Goal: Transaction & Acquisition: Purchase product/service

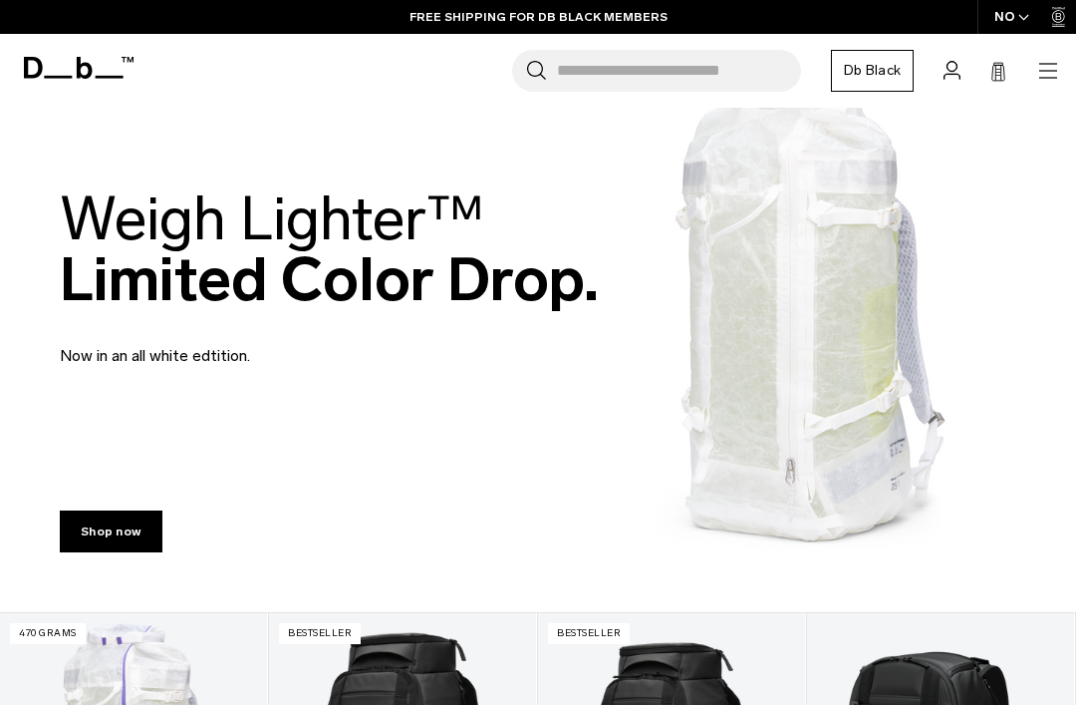
scroll to position [38, 0]
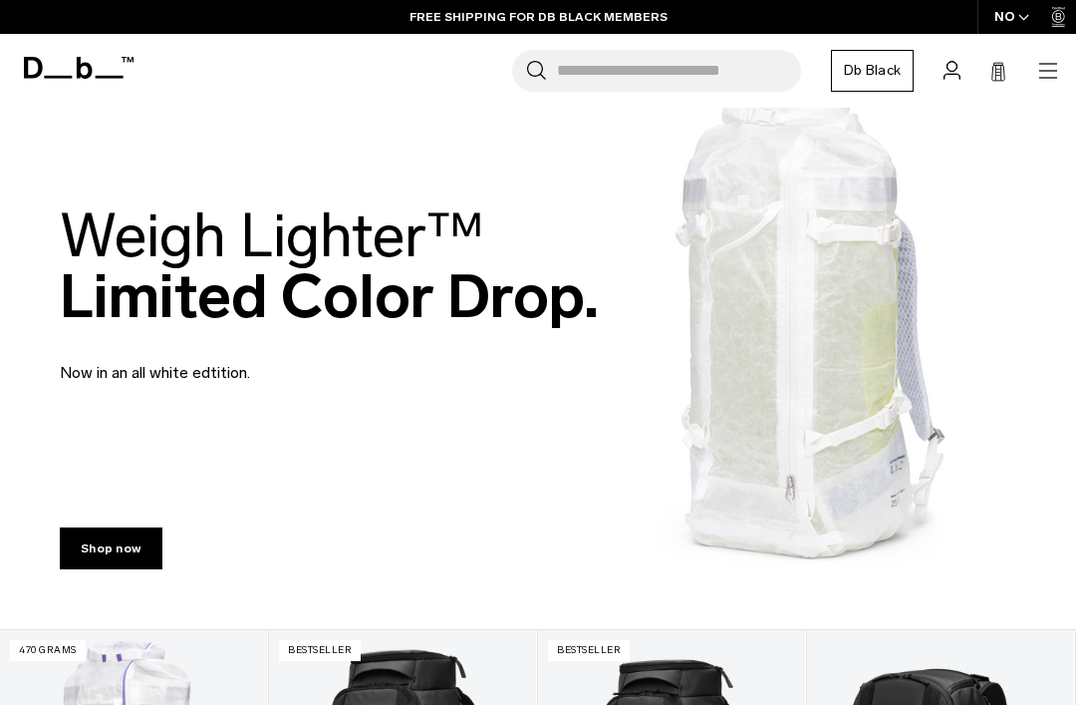
click at [658, 80] on input "Search for Bags, Luggage..." at bounding box center [679, 71] width 244 height 42
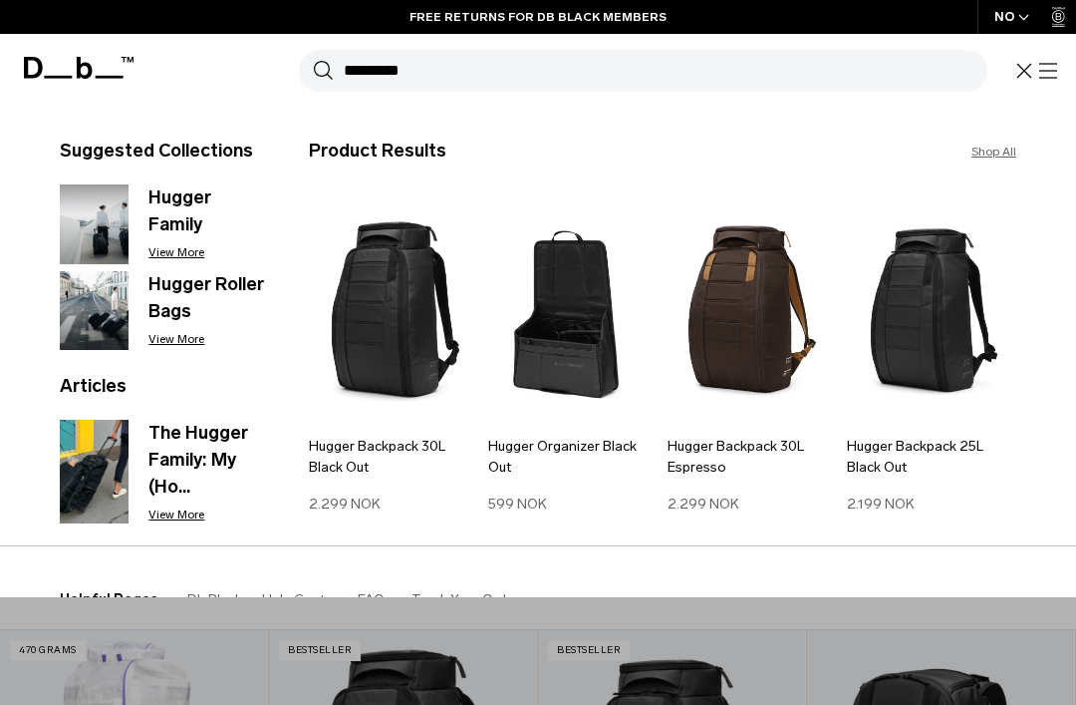
type input "*********"
click at [323, 70] on button "Search" at bounding box center [323, 71] width 21 height 22
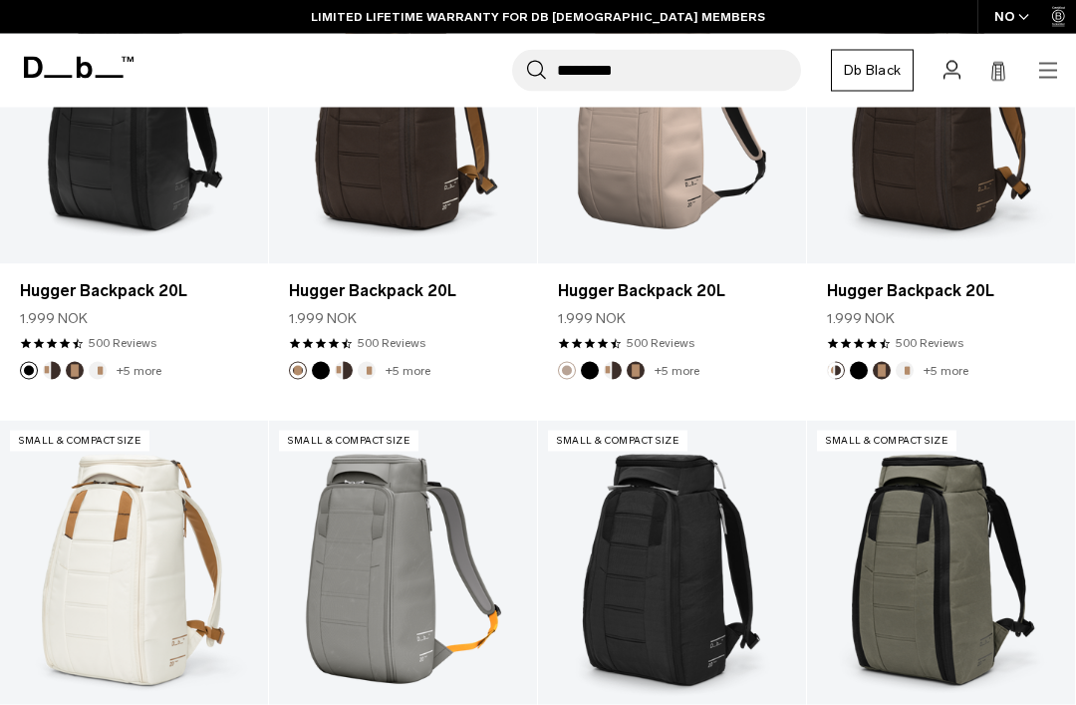
scroll to position [457, 0]
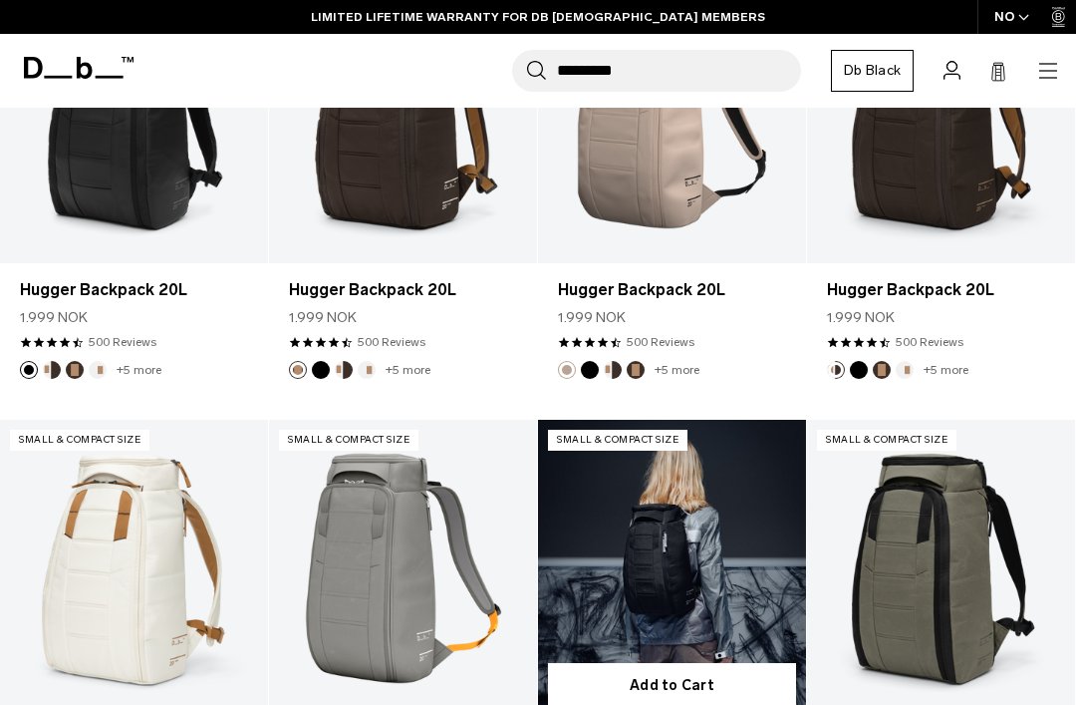
click at [726, 582] on link "Hugger Backpack 20L" at bounding box center [672, 569] width 268 height 298
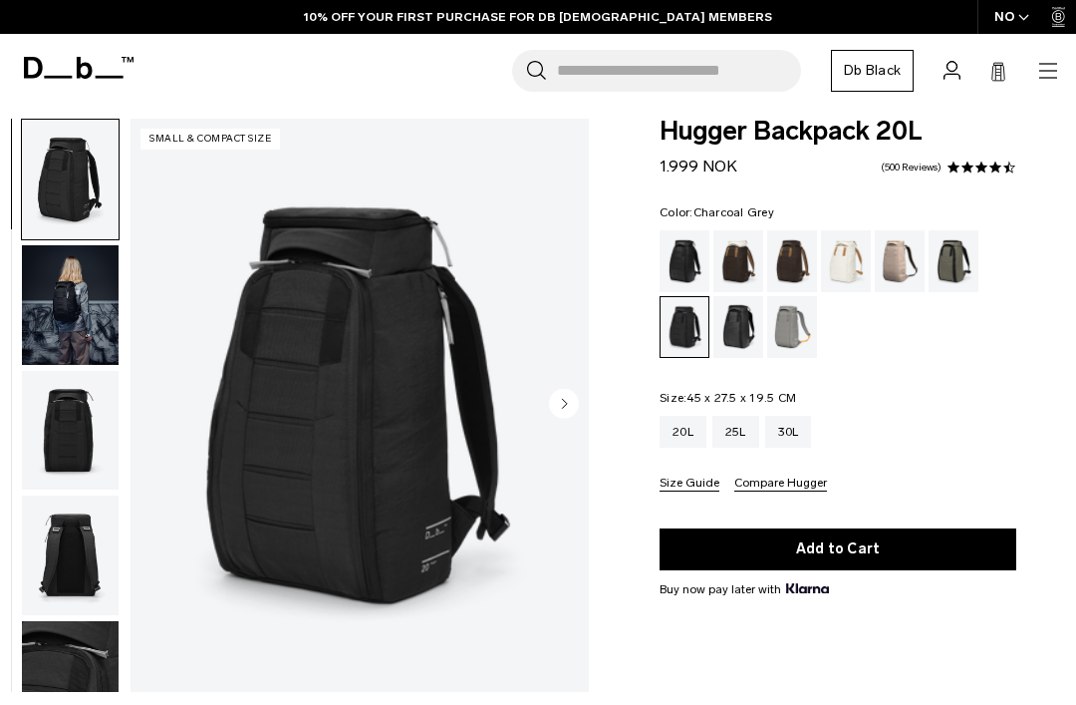
scroll to position [32, 0]
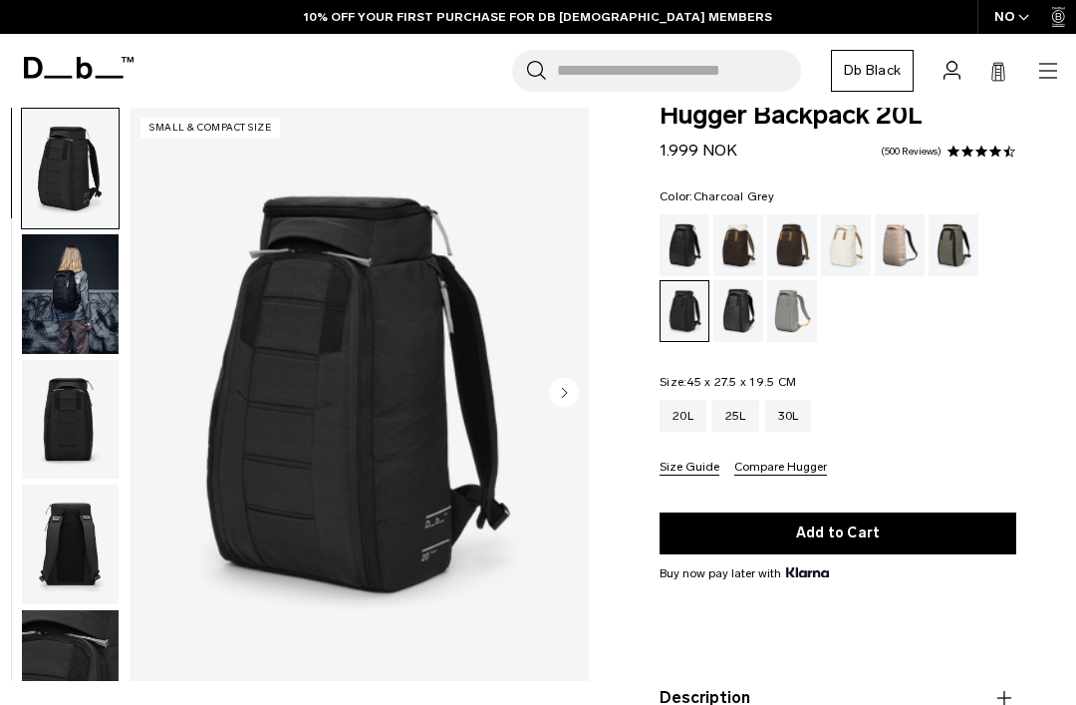
click at [79, 302] on img "button" at bounding box center [70, 294] width 97 height 120
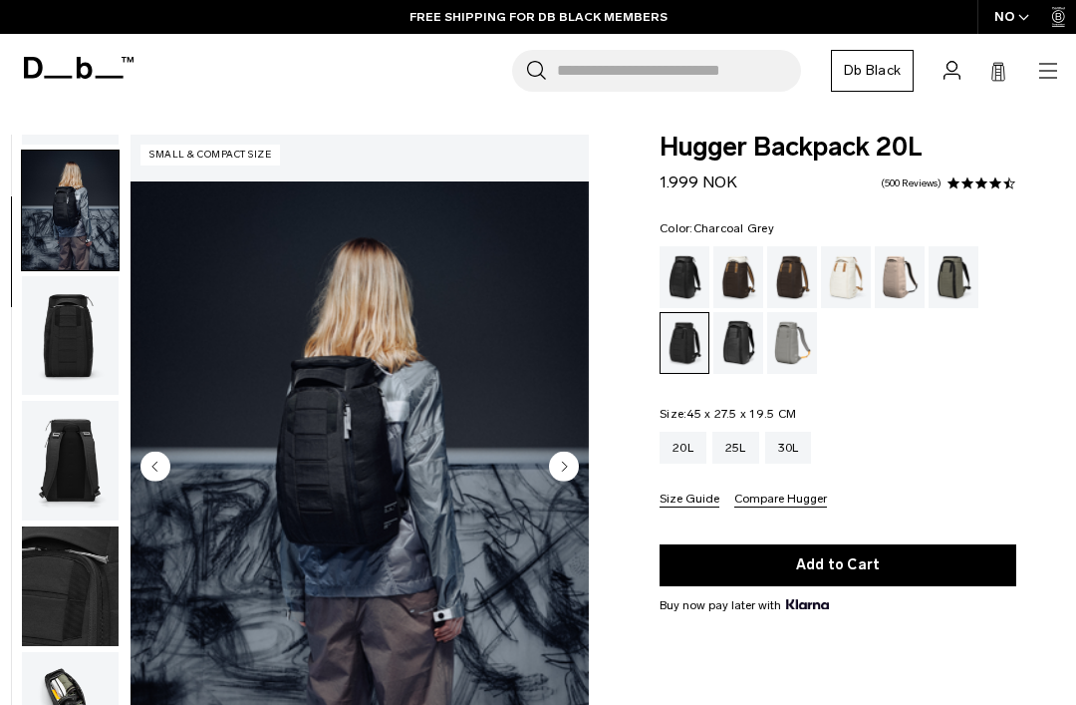
scroll to position [115, 0]
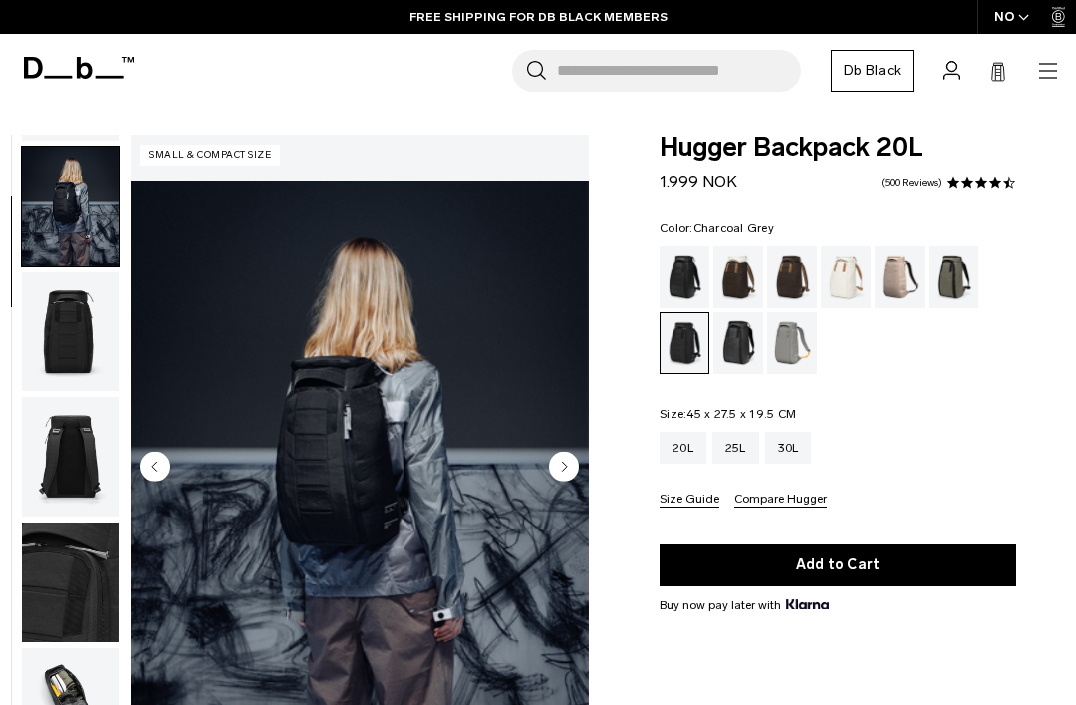
click at [76, 600] on img "button" at bounding box center [70, 582] width 97 height 120
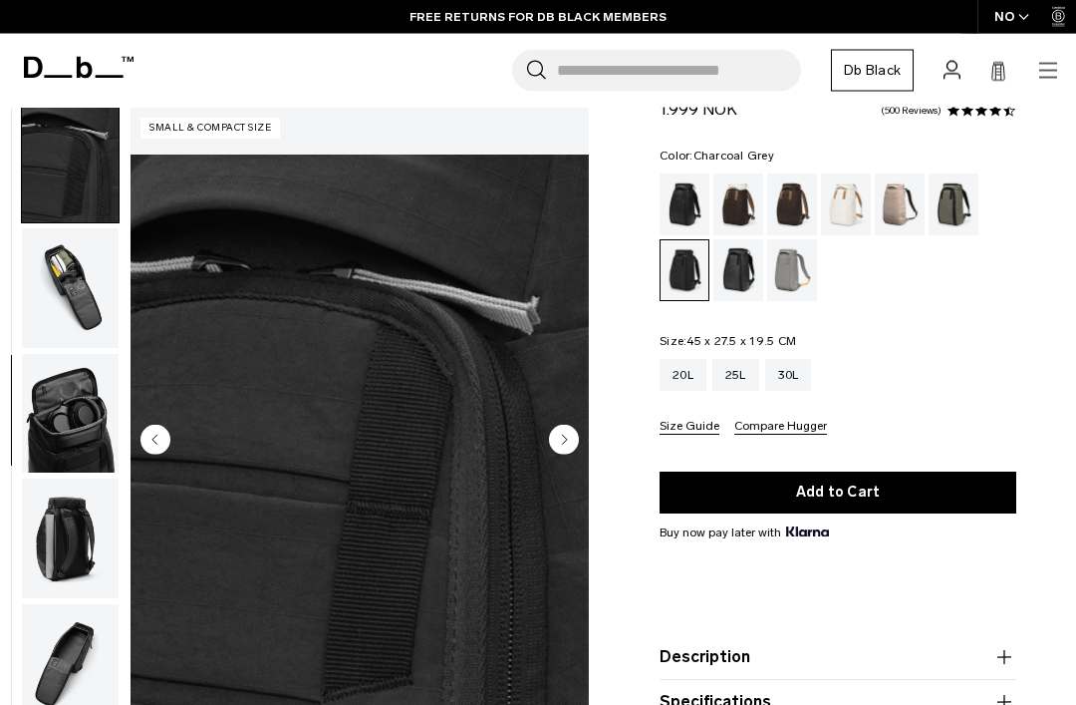
scroll to position [0, 0]
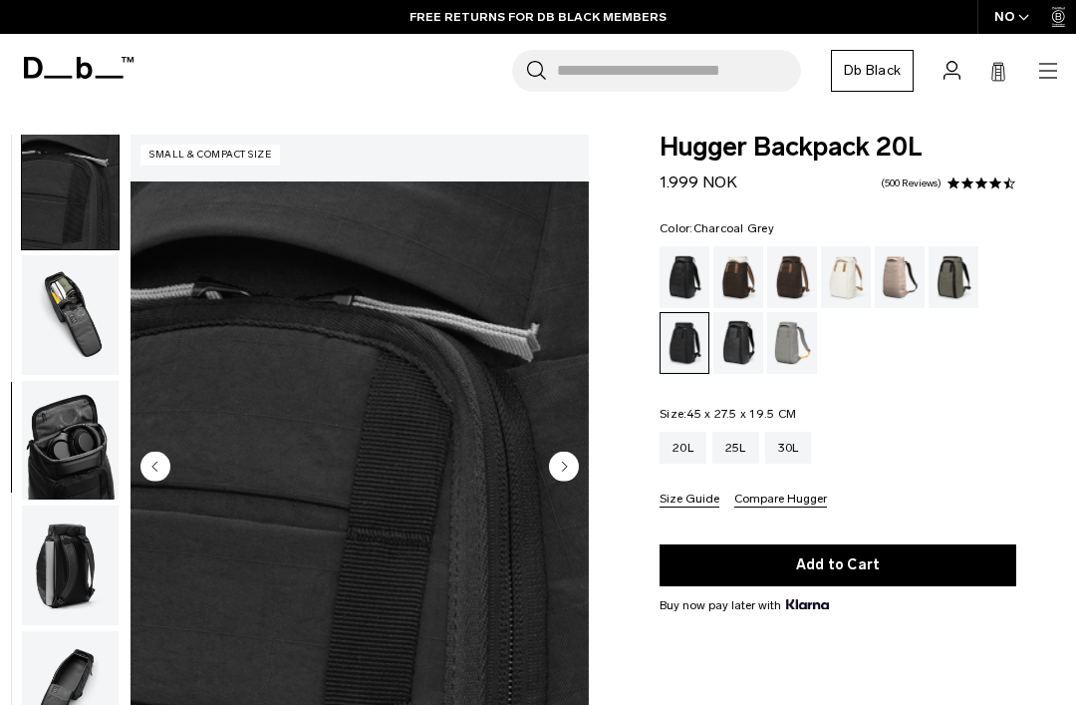
click at [75, 469] on img "button" at bounding box center [70, 441] width 97 height 120
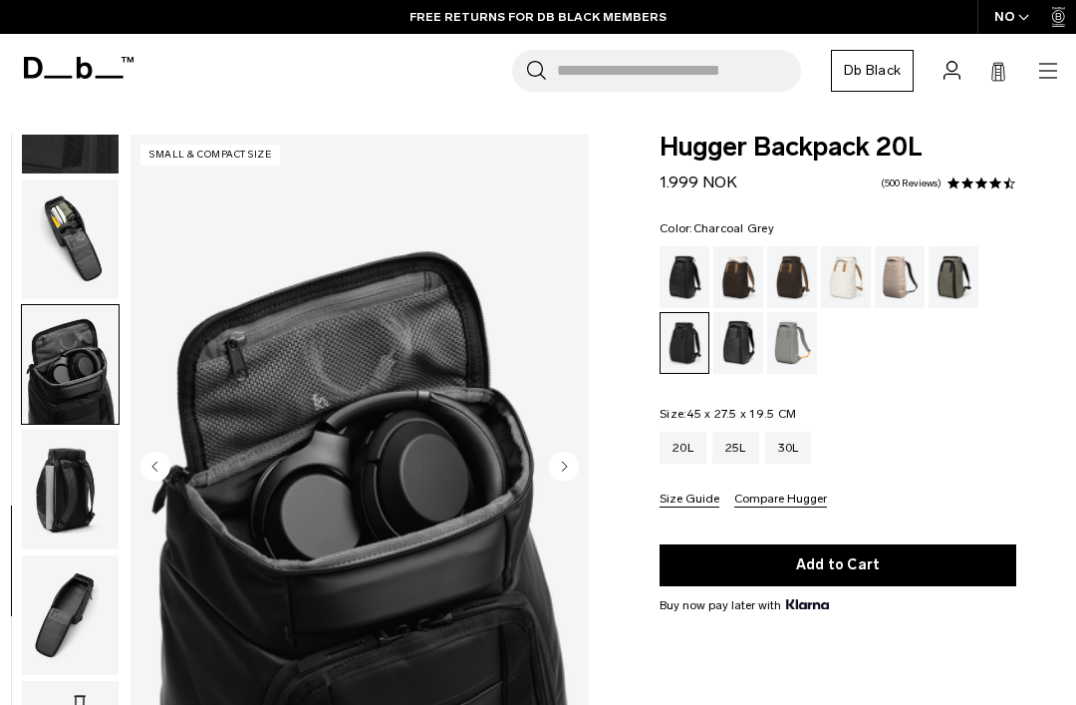
scroll to position [598, 0]
click at [55, 641] on img "button" at bounding box center [70, 615] width 97 height 120
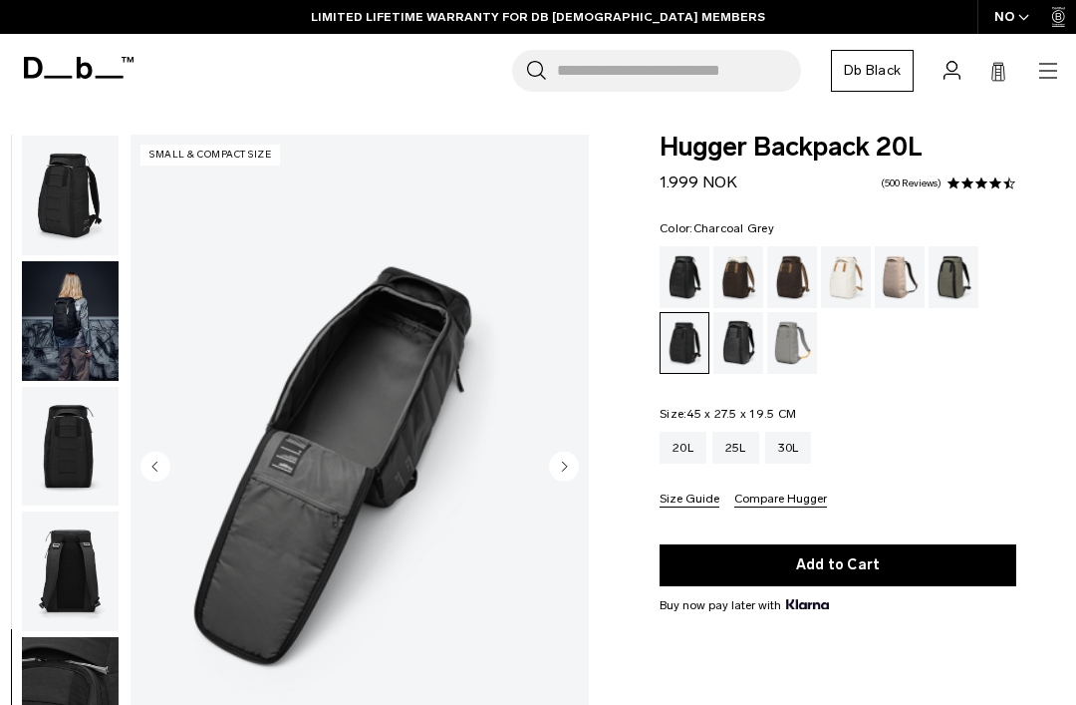
scroll to position [0, 0]
click at [48, 210] on img "button" at bounding box center [70, 196] width 97 height 120
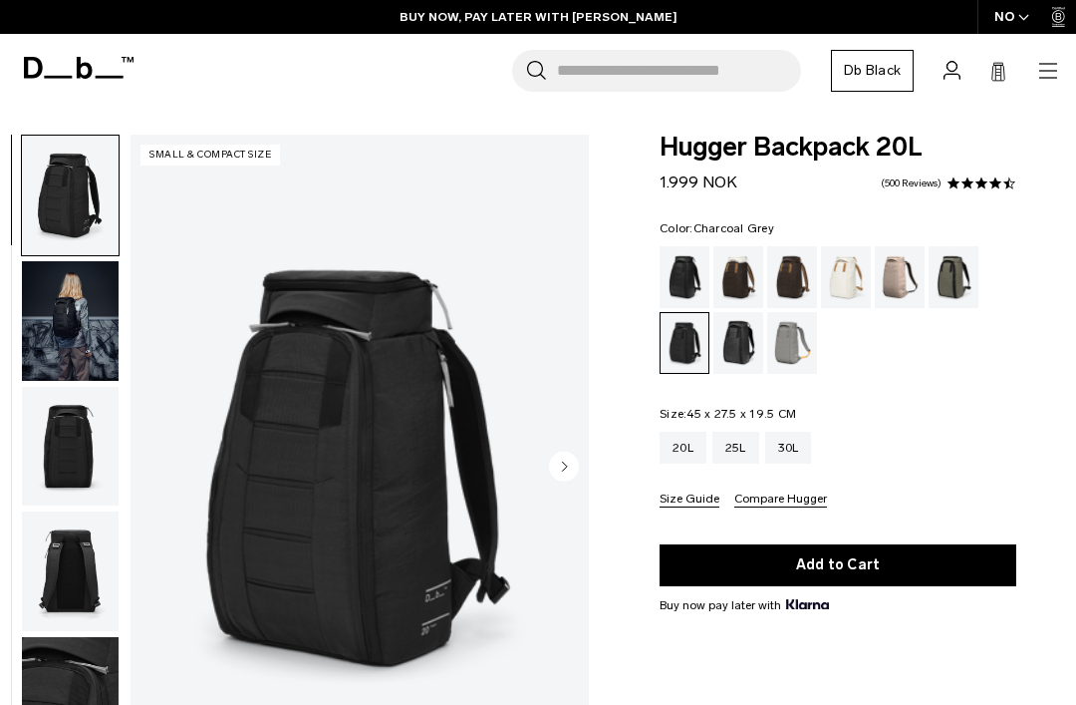
click at [45, 323] on img "button" at bounding box center [70, 321] width 97 height 120
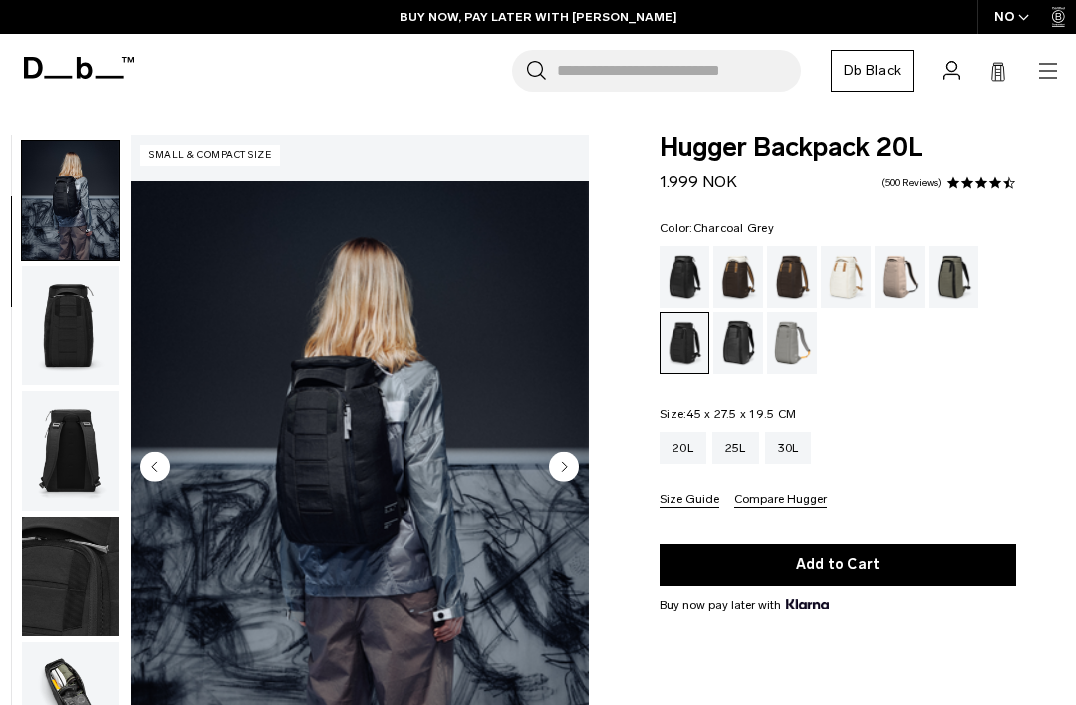
scroll to position [127, 0]
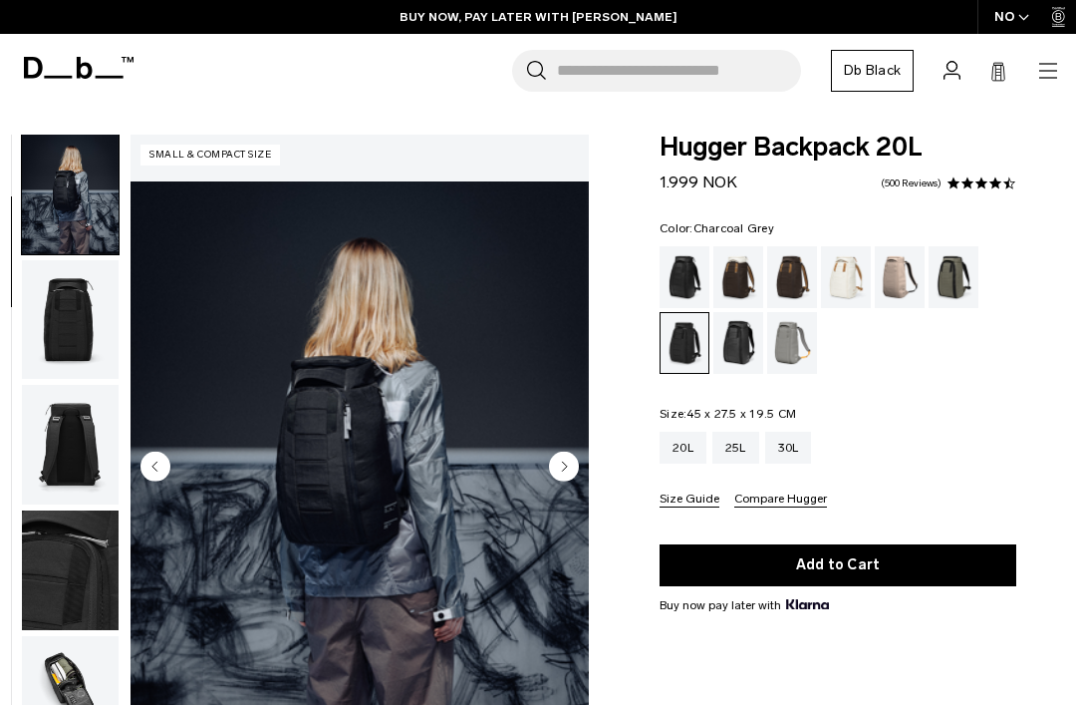
click at [76, 203] on img "button" at bounding box center [70, 195] width 97 height 120
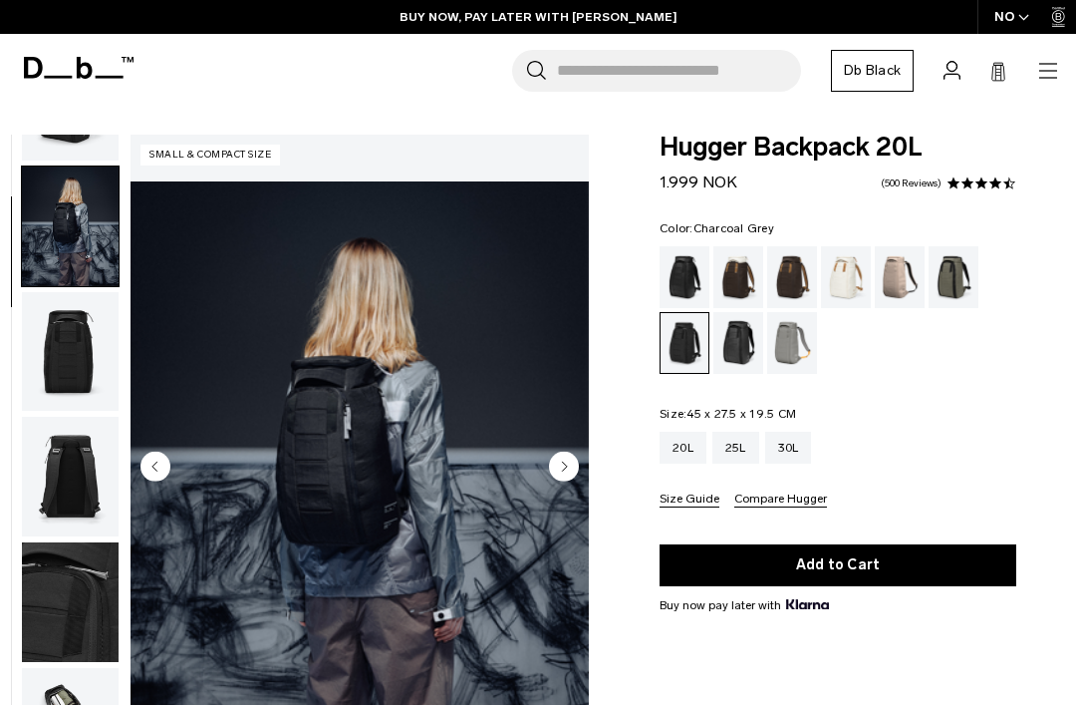
click at [68, 366] on img "button" at bounding box center [70, 352] width 97 height 120
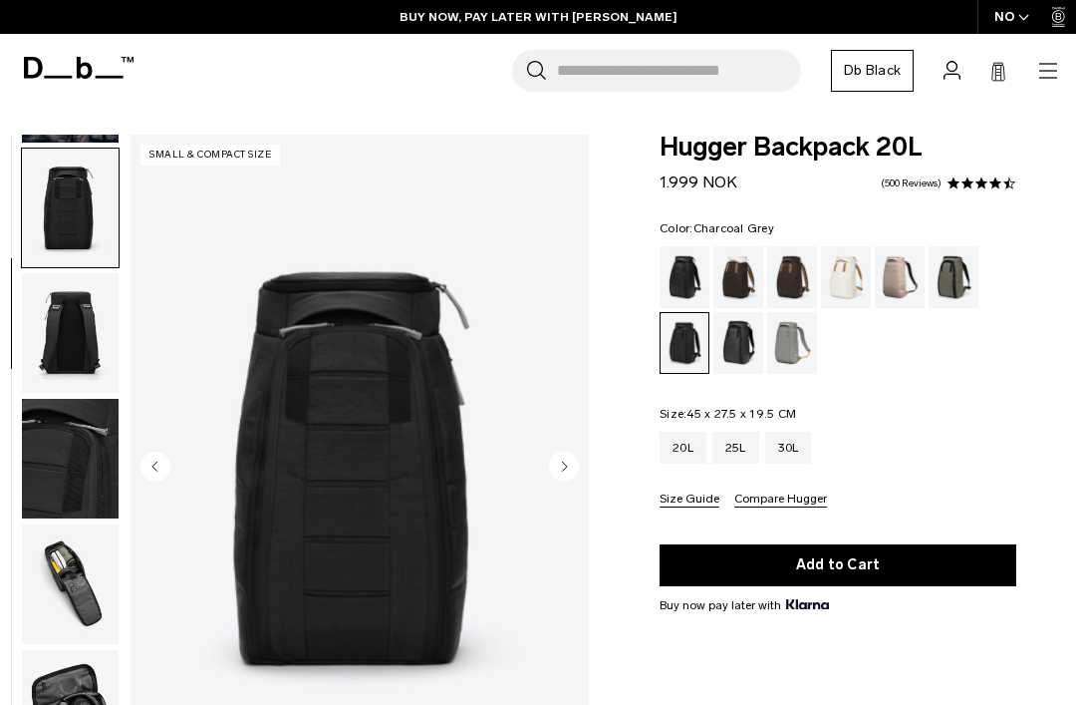
scroll to position [254, 0]
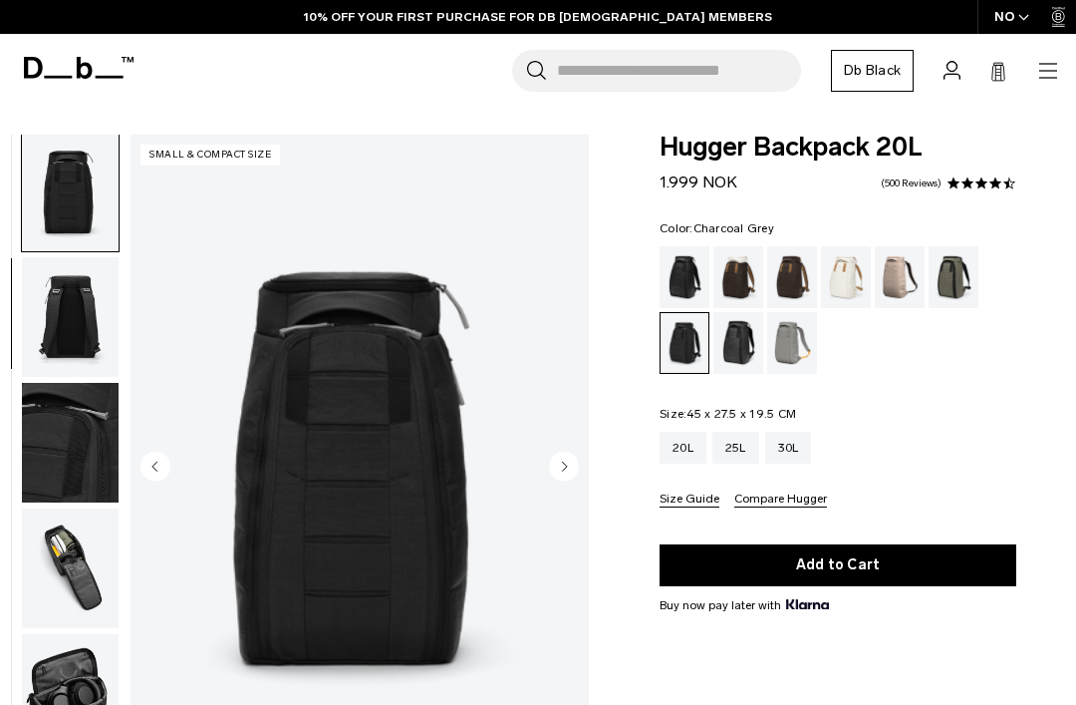
click at [787, 282] on div "Espresso" at bounding box center [792, 277] width 51 height 62
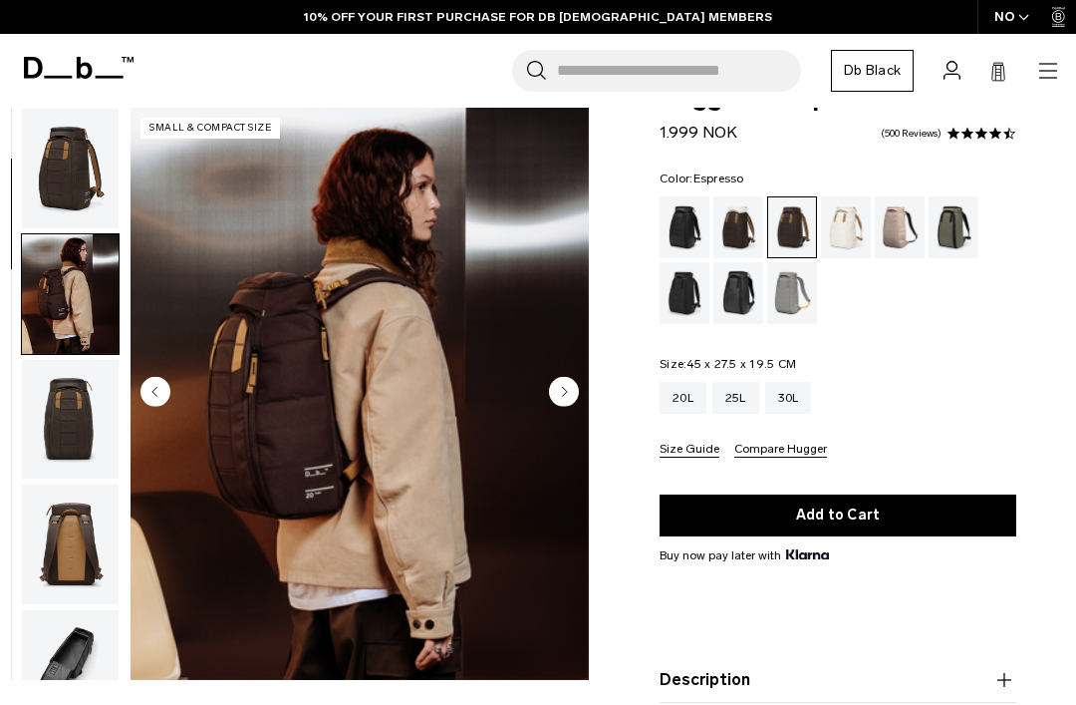
click at [87, 189] on img "button" at bounding box center [70, 169] width 97 height 120
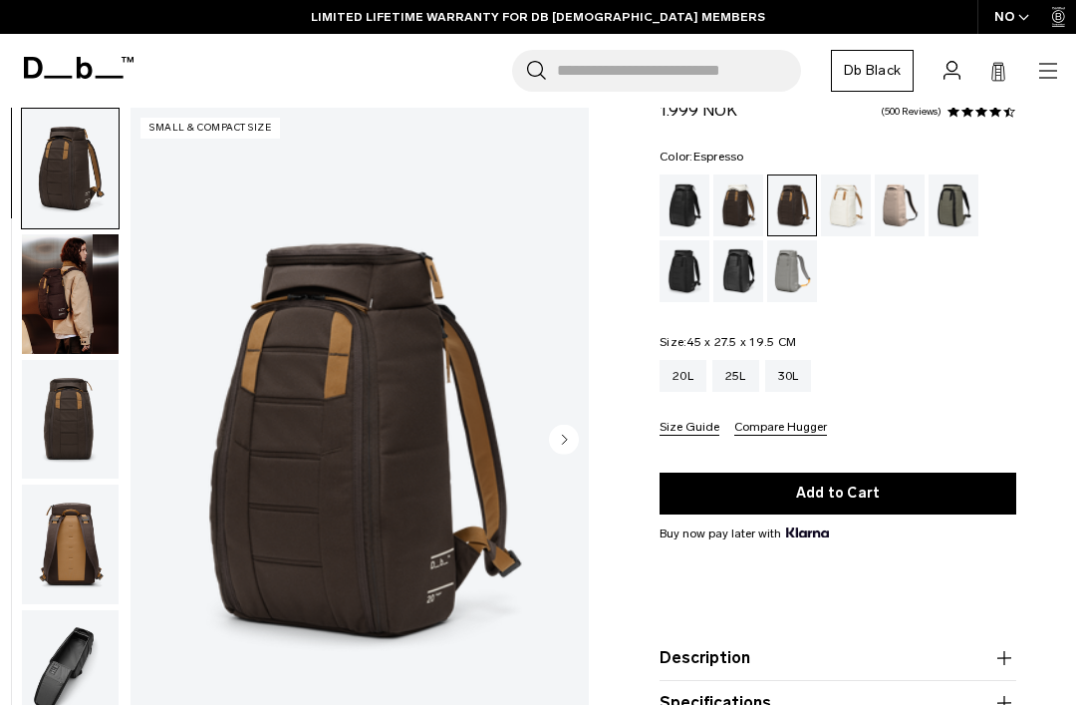
scroll to position [59, 0]
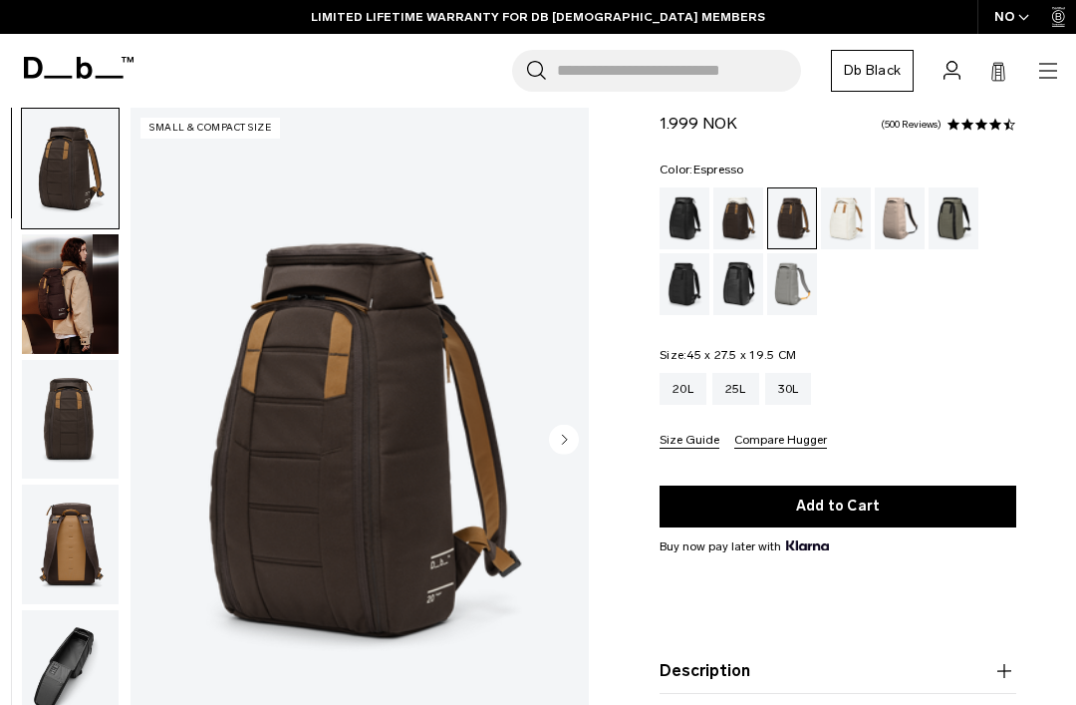
click at [90, 550] on img "button" at bounding box center [70, 544] width 97 height 120
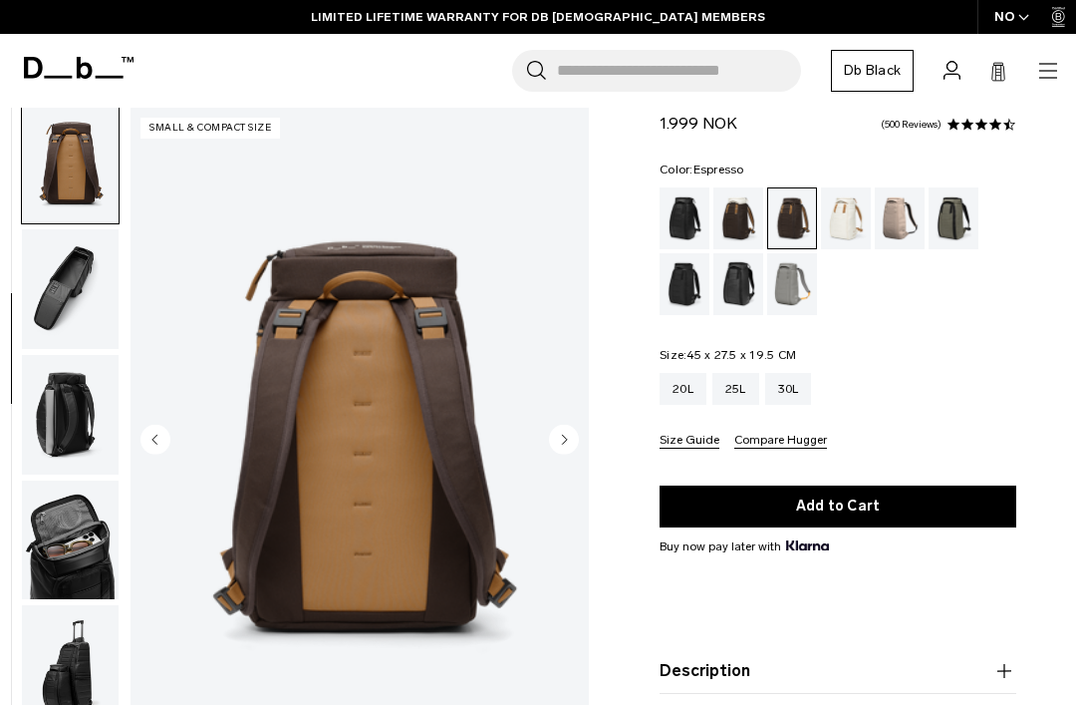
click at [64, 576] on img "button" at bounding box center [70, 540] width 97 height 120
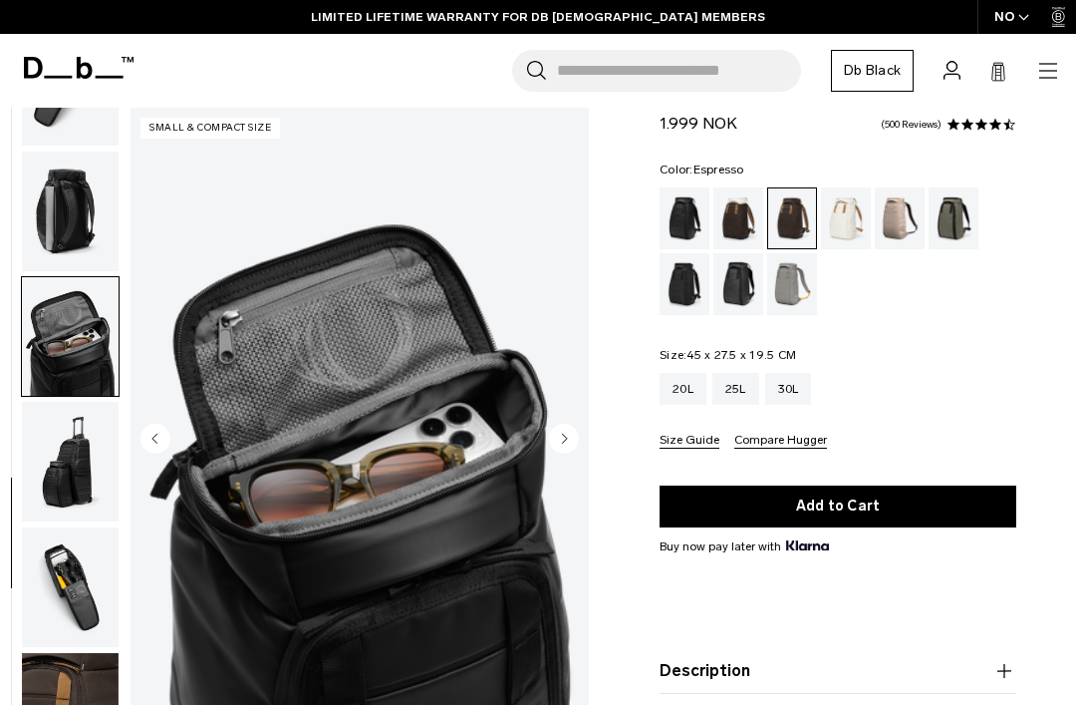
scroll to position [599, 0]
click at [81, 690] on img "button" at bounding box center [70, 713] width 97 height 120
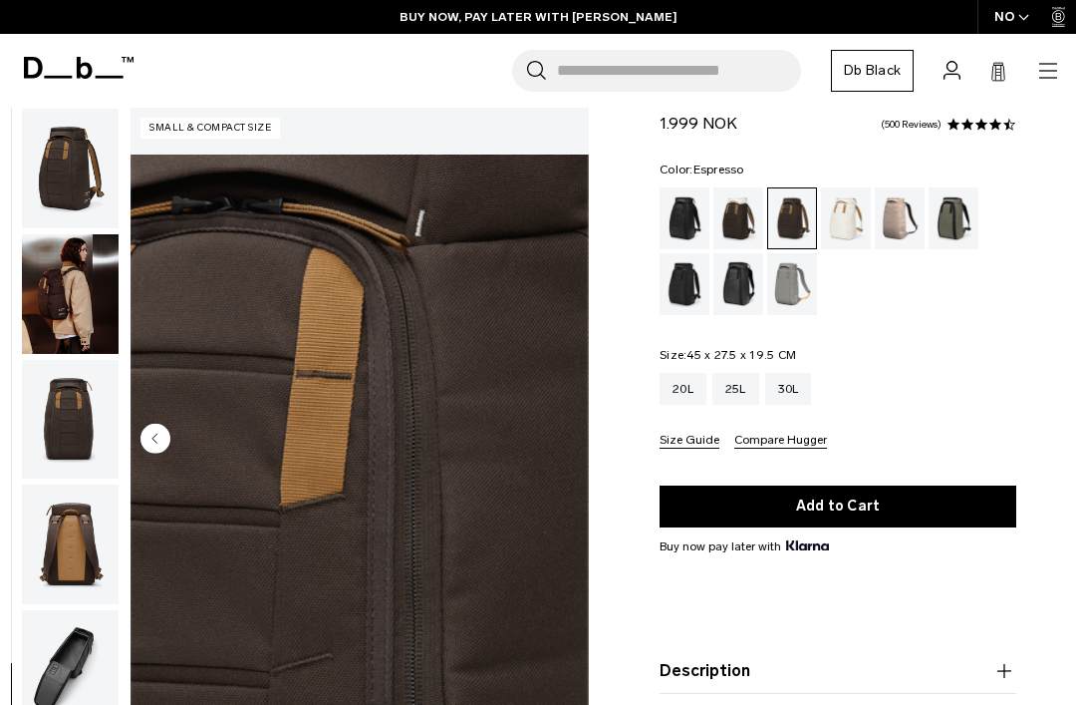
scroll to position [0, 0]
click at [905, 231] on div "Fogbow Beige" at bounding box center [900, 218] width 51 height 62
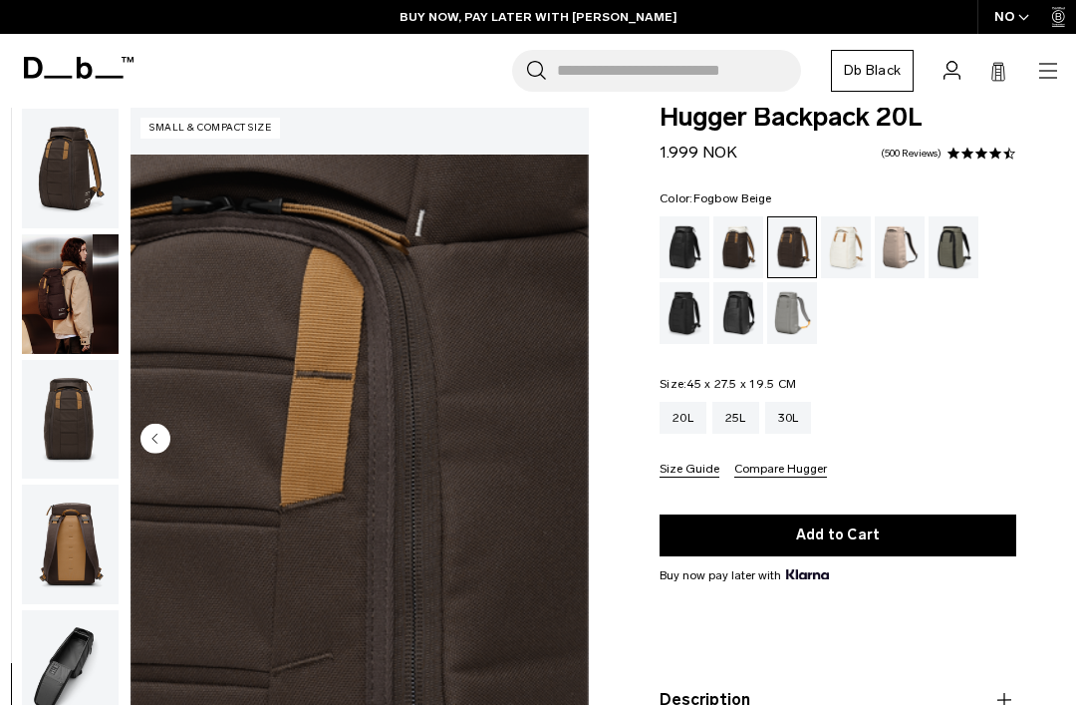
scroll to position [29, 0]
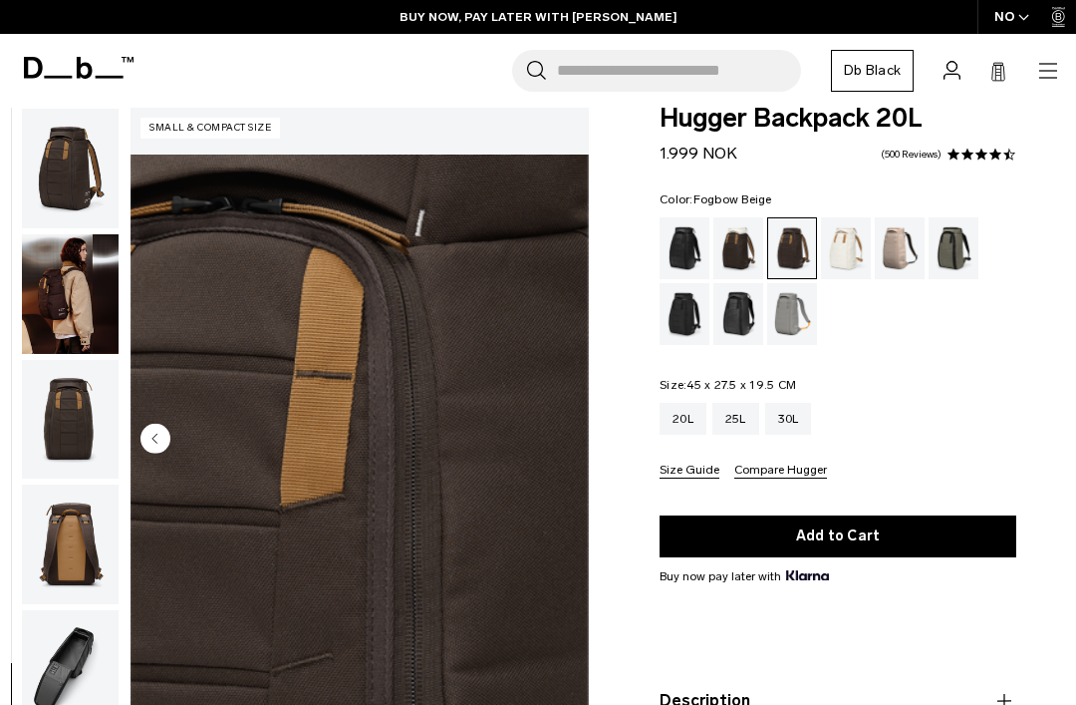
click at [780, 327] on div "Sand Grey" at bounding box center [792, 314] width 51 height 62
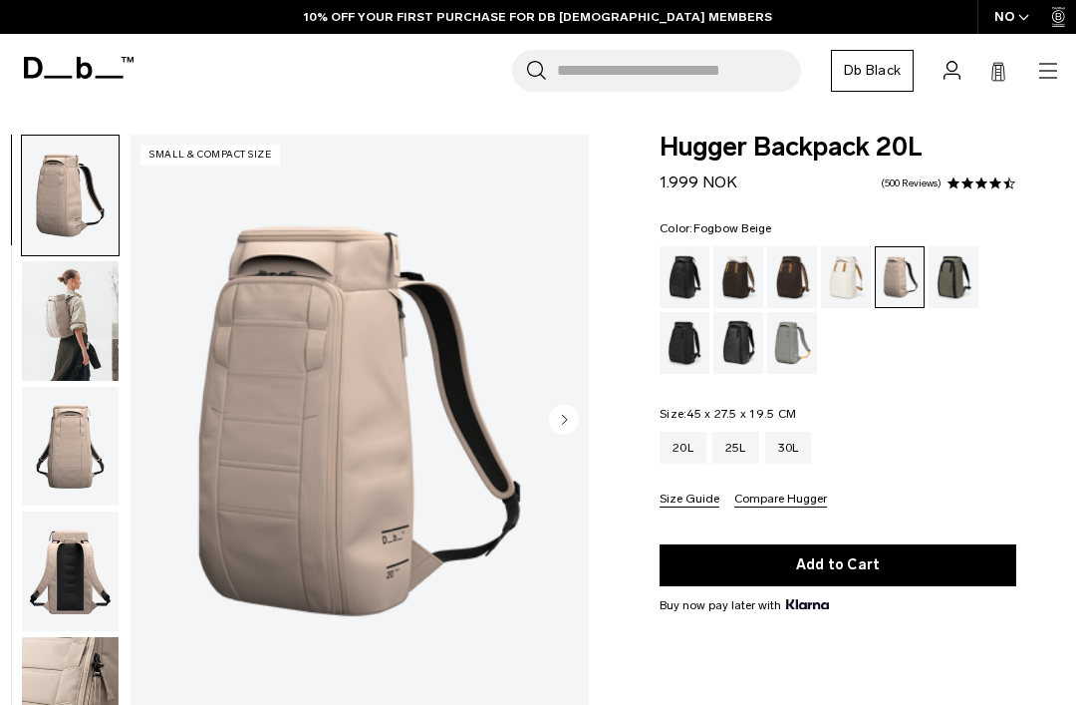
click at [69, 349] on img "button" at bounding box center [70, 321] width 97 height 120
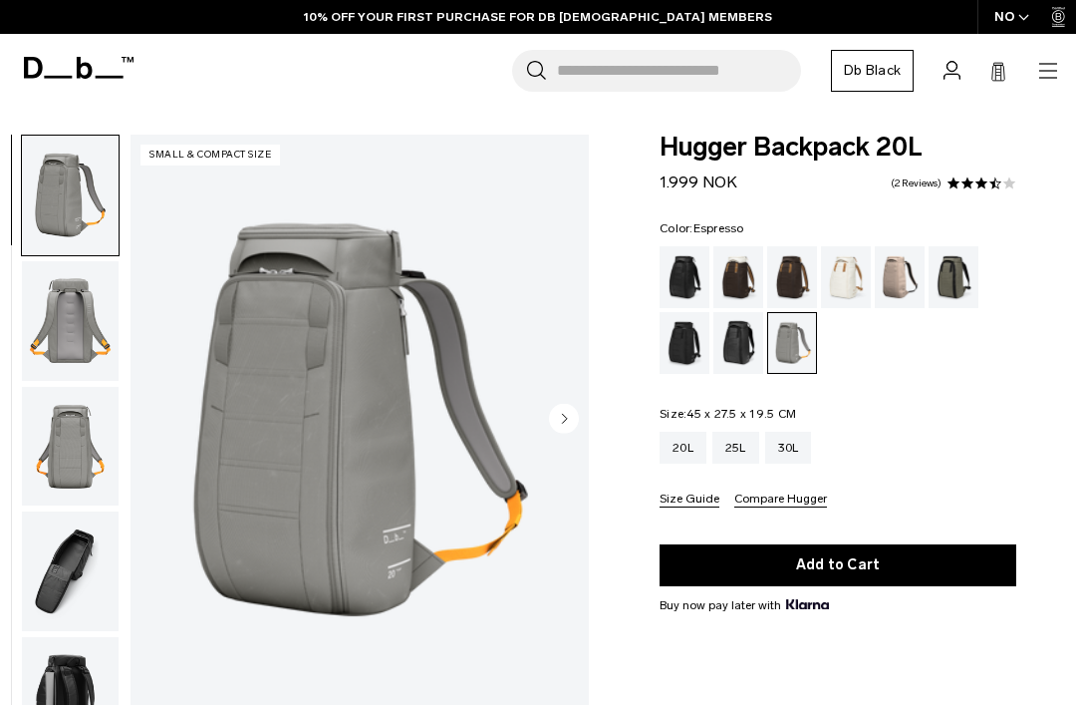
click at [770, 293] on div "Espresso" at bounding box center [792, 277] width 51 height 62
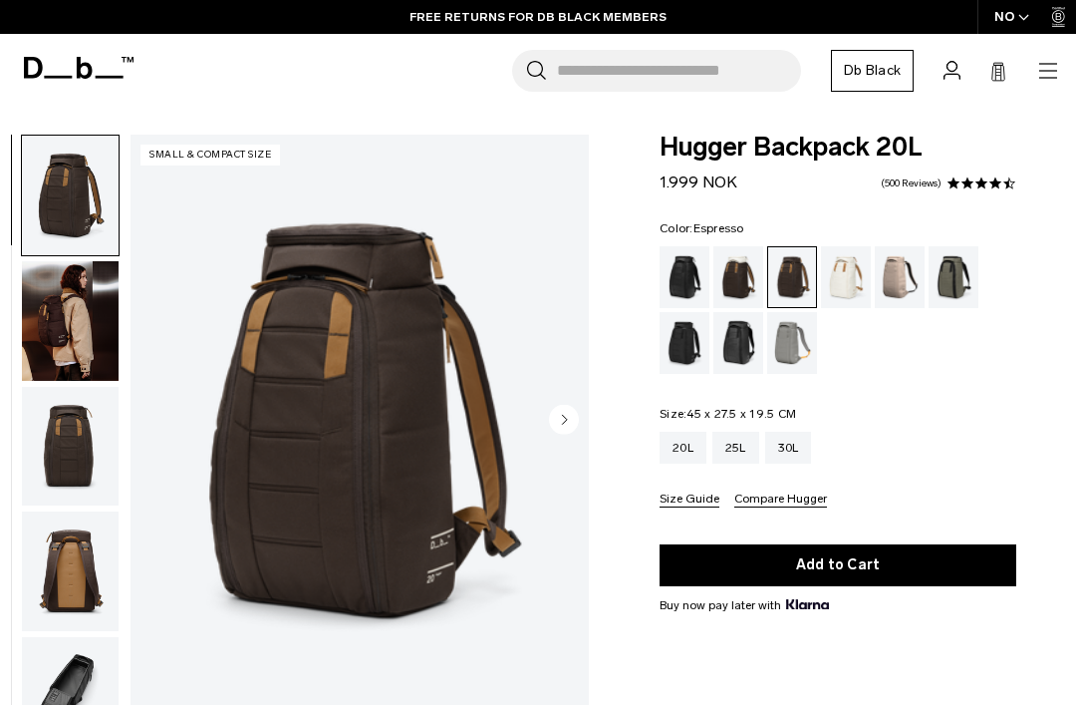
click at [81, 309] on img "button" at bounding box center [70, 321] width 97 height 120
